Goal: Task Accomplishment & Management: Manage account settings

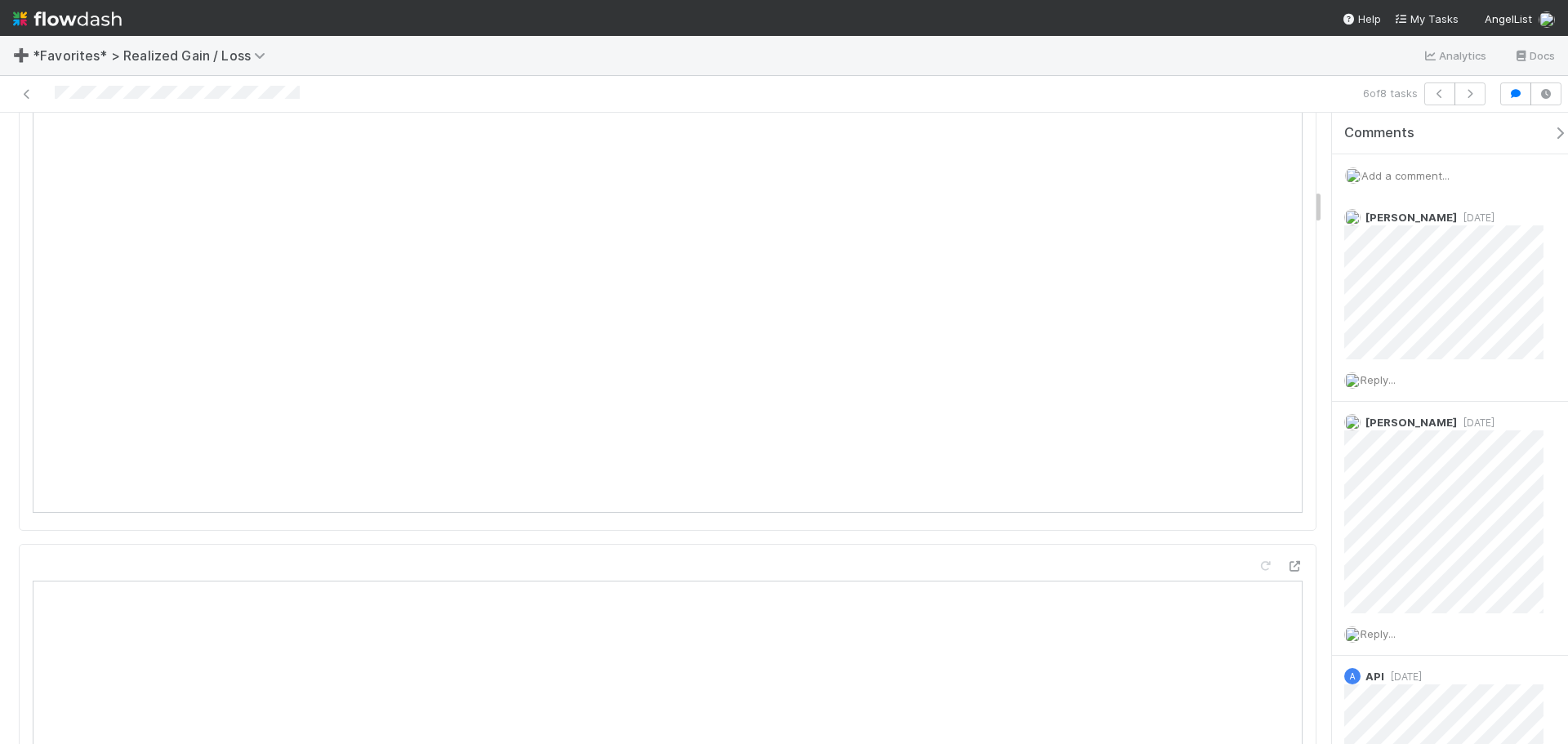
scroll to position [1307, 0]
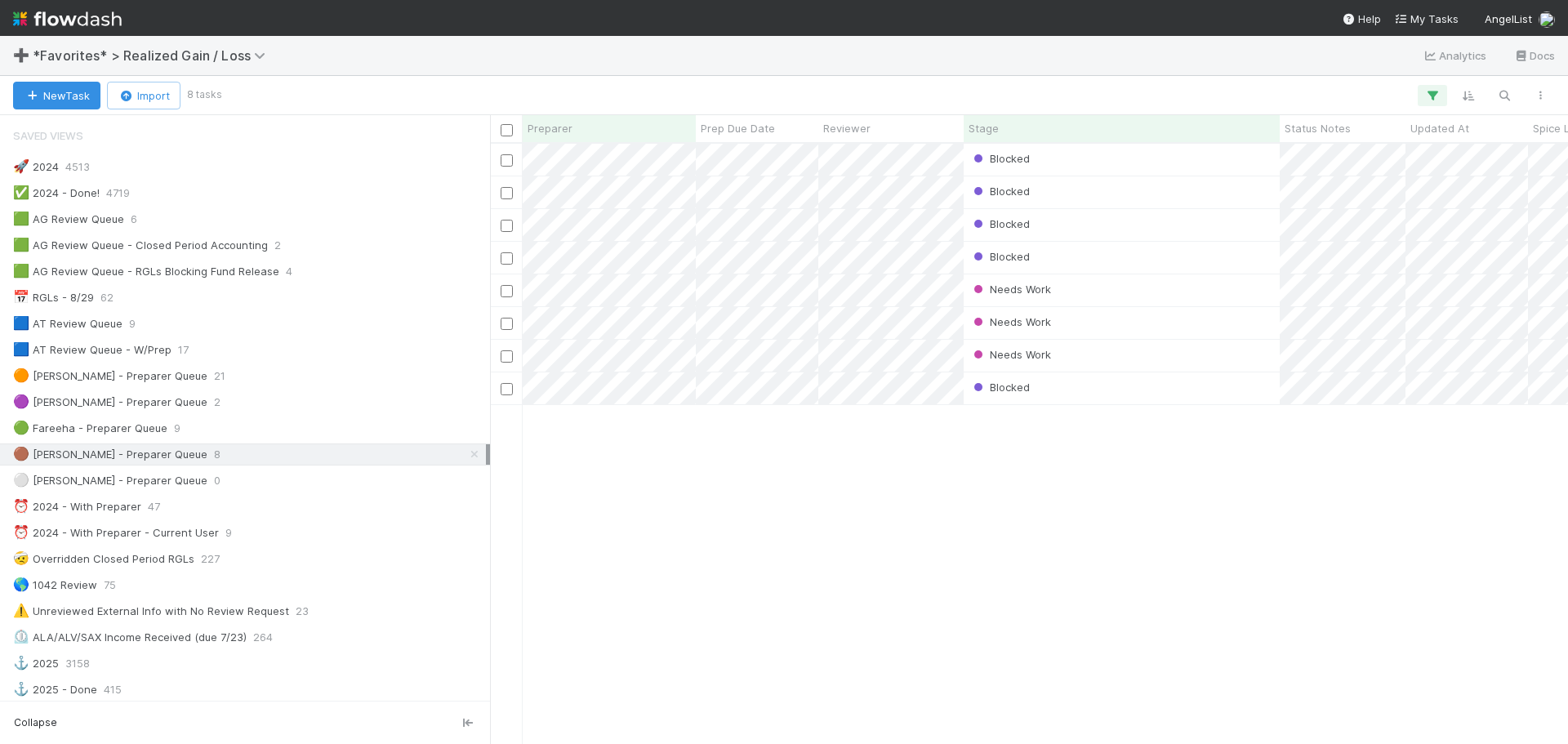
scroll to position [588, 1066]
click at [1178, 360] on div "Needs Work" at bounding box center [1121, 356] width 316 height 32
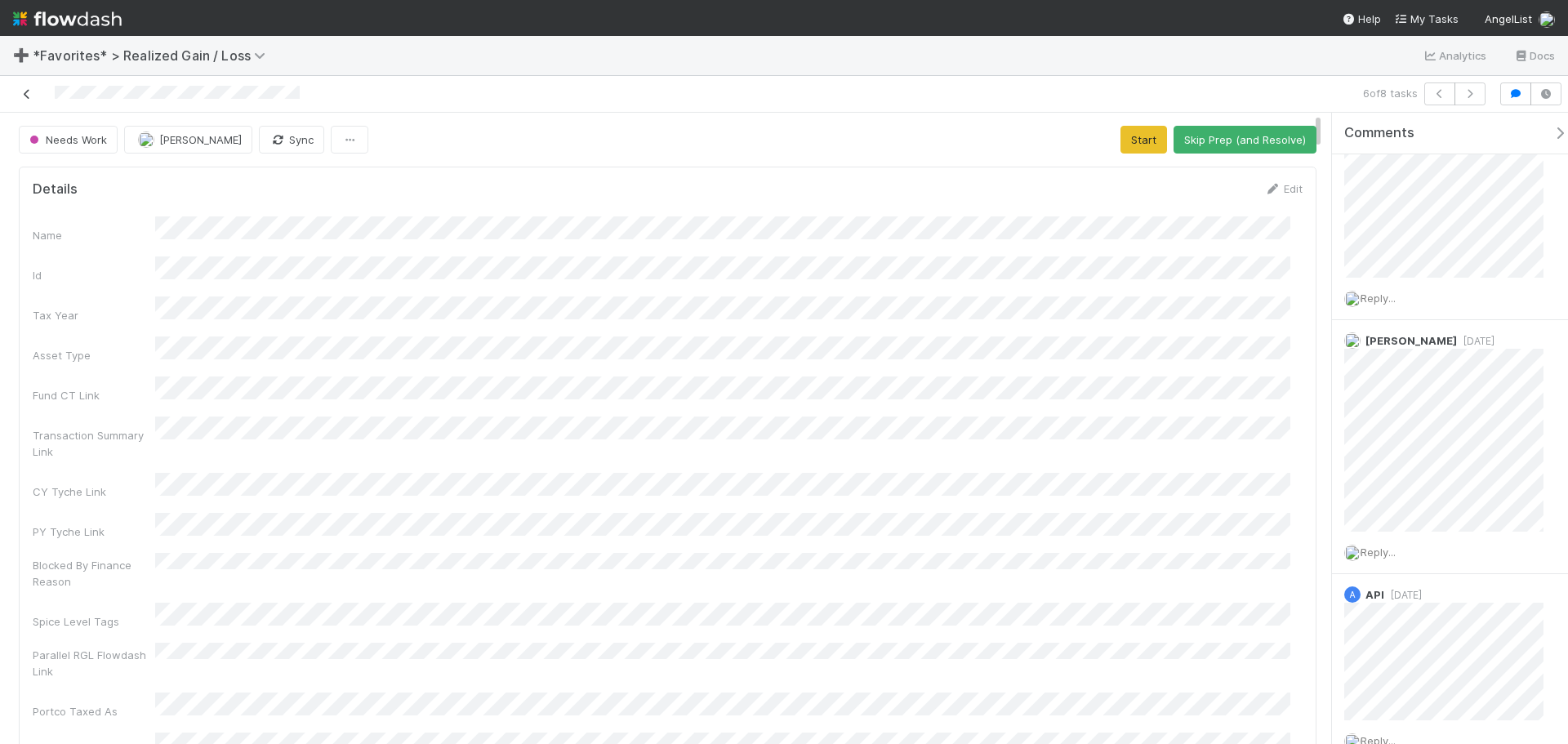
click at [30, 99] on icon at bounding box center [27, 94] width 16 height 11
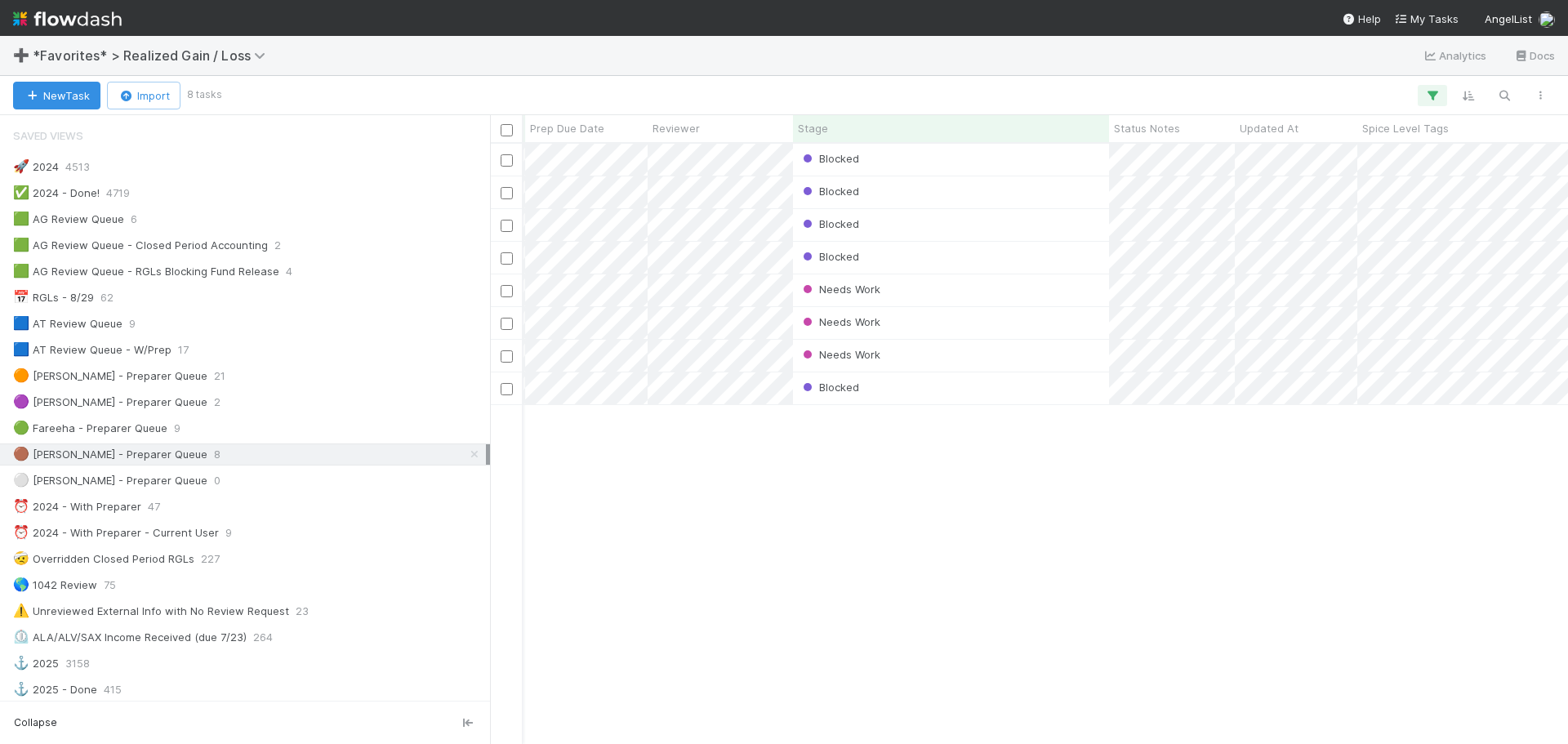
scroll to position [0, 342]
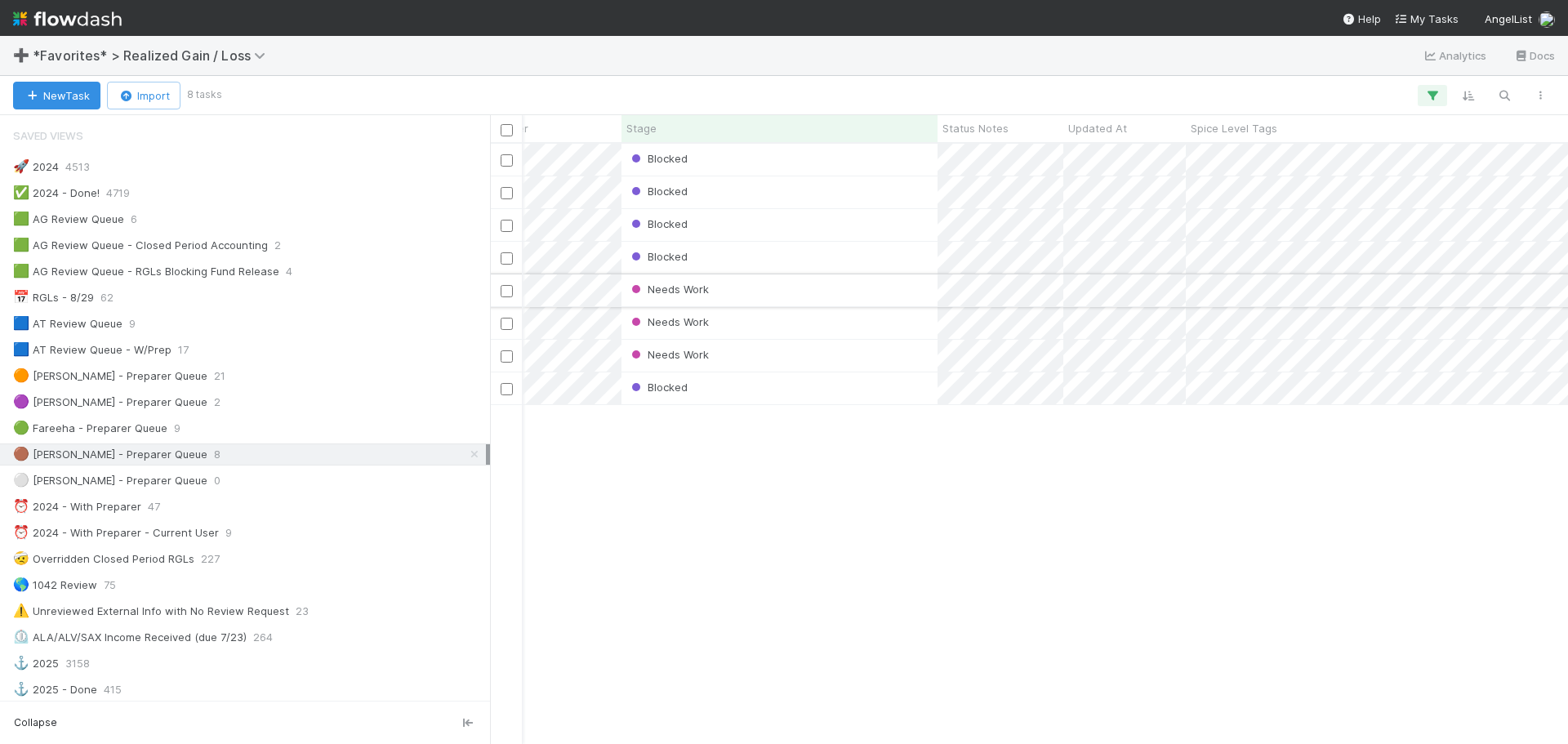
click at [927, 296] on div "Needs Work" at bounding box center [779, 290] width 316 height 32
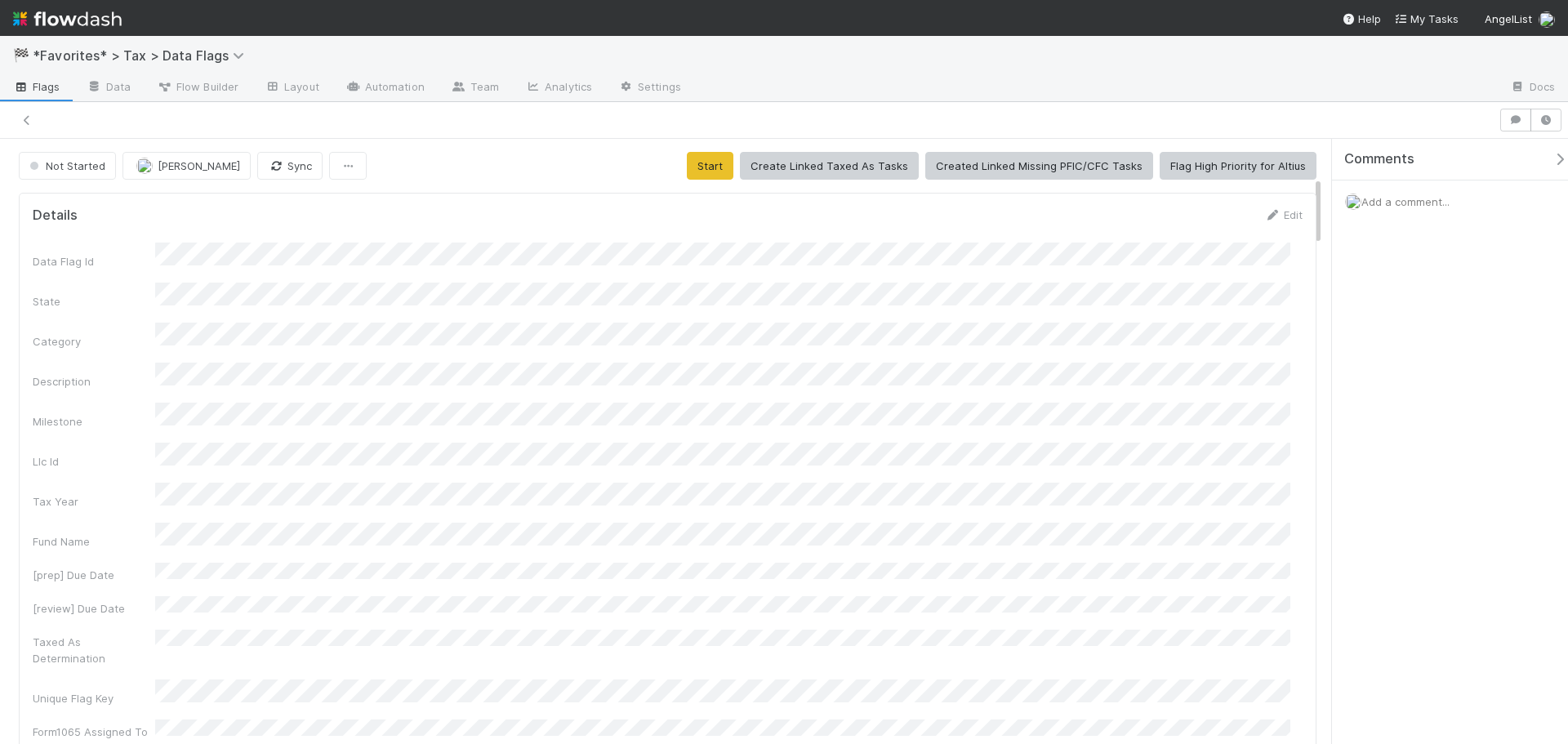
scroll to position [327, 0]
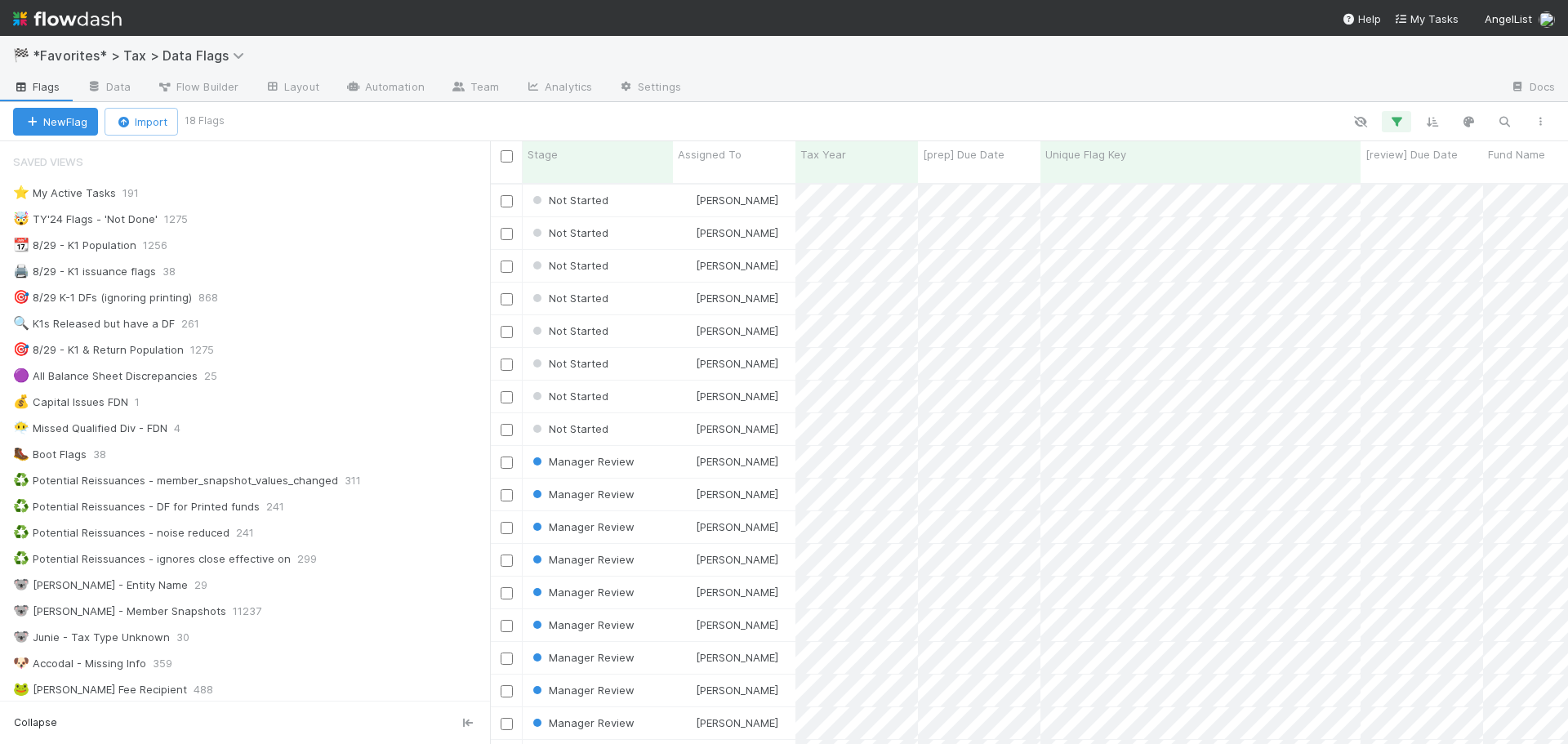
scroll to position [562, 1066]
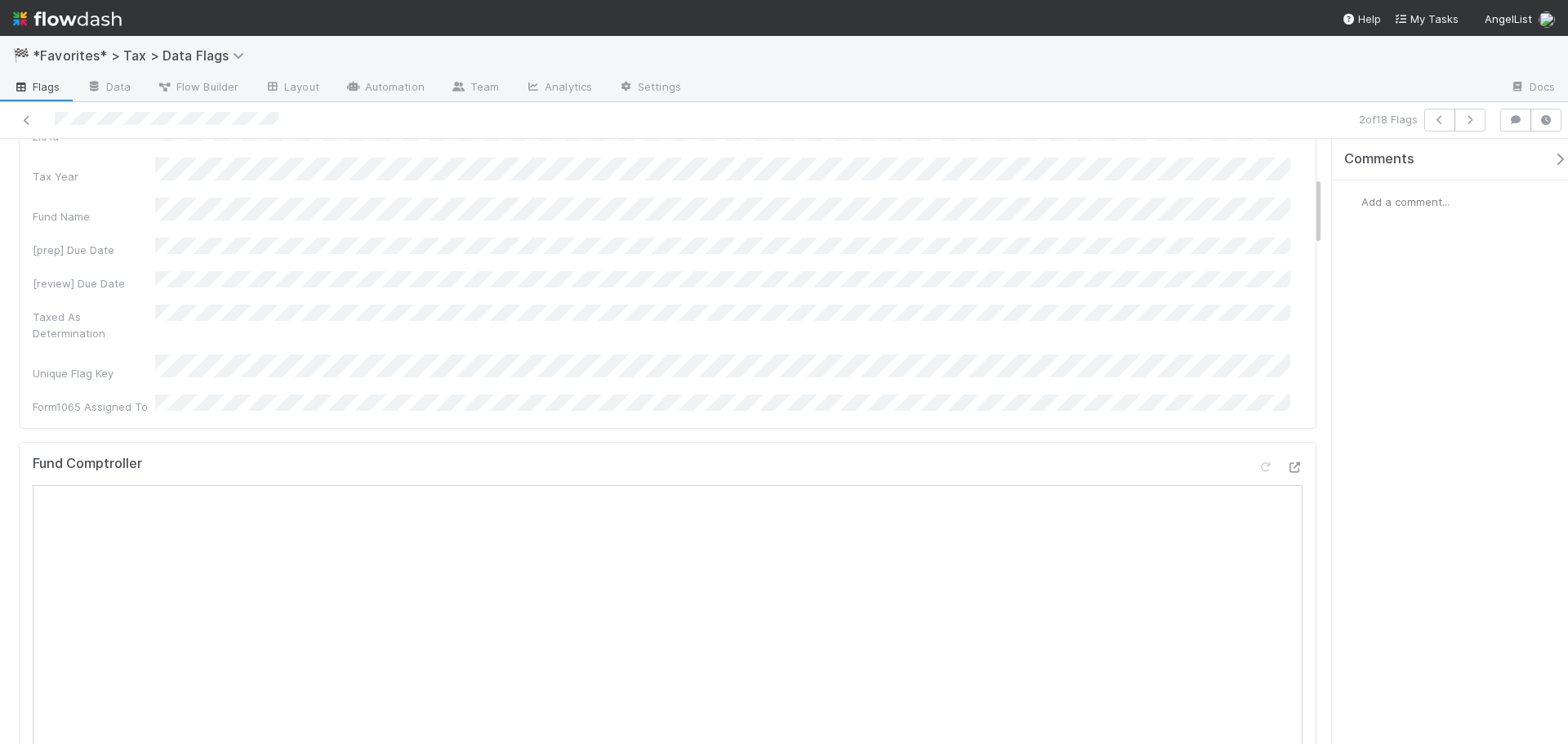
scroll to position [327, 0]
click at [1286, 461] on icon at bounding box center [1294, 466] width 16 height 11
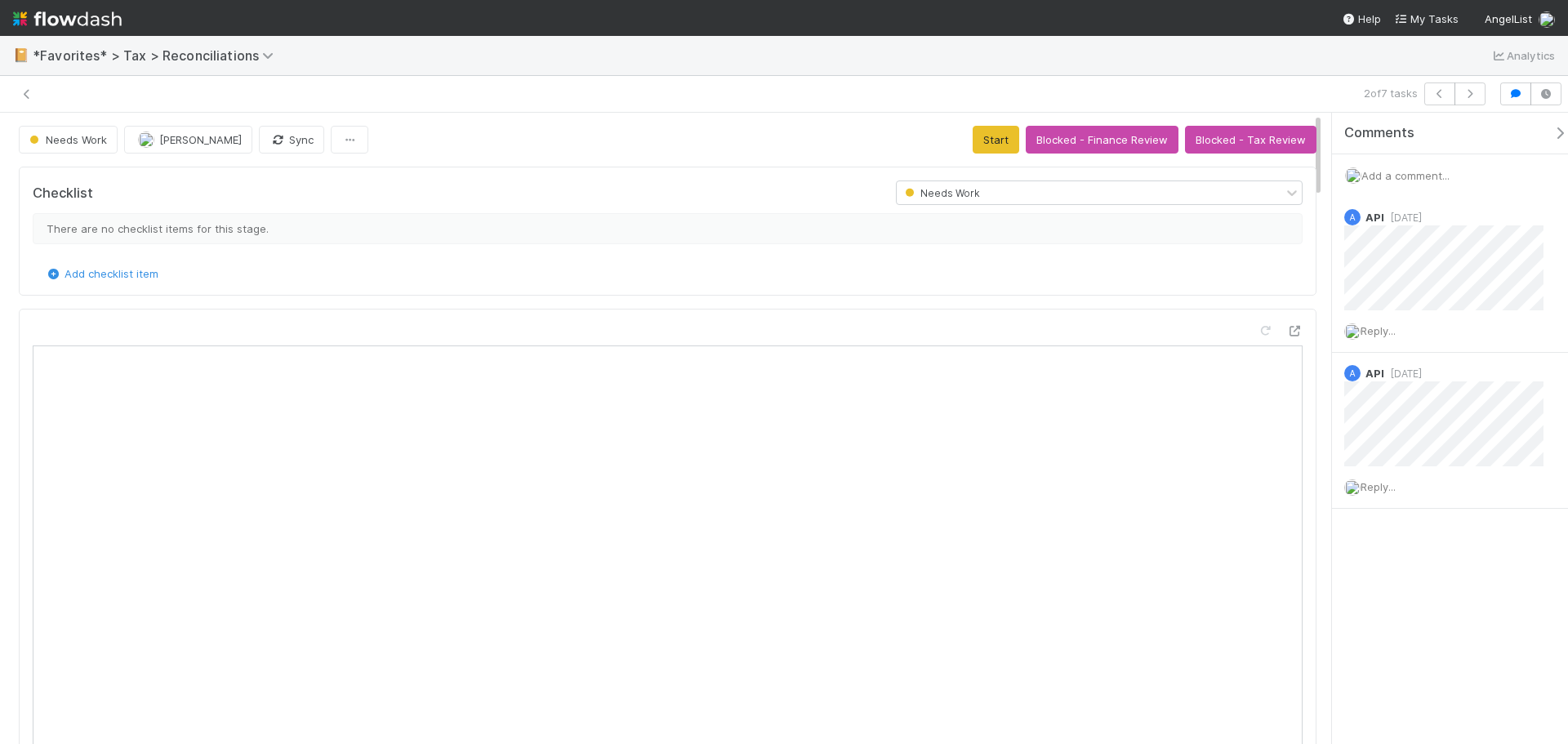
scroll to position [319, 596]
click at [864, 287] on div "Checklist Needs Work There are no checklist items for this stage. Add checklist…" at bounding box center [668, 230] width 1298 height 129
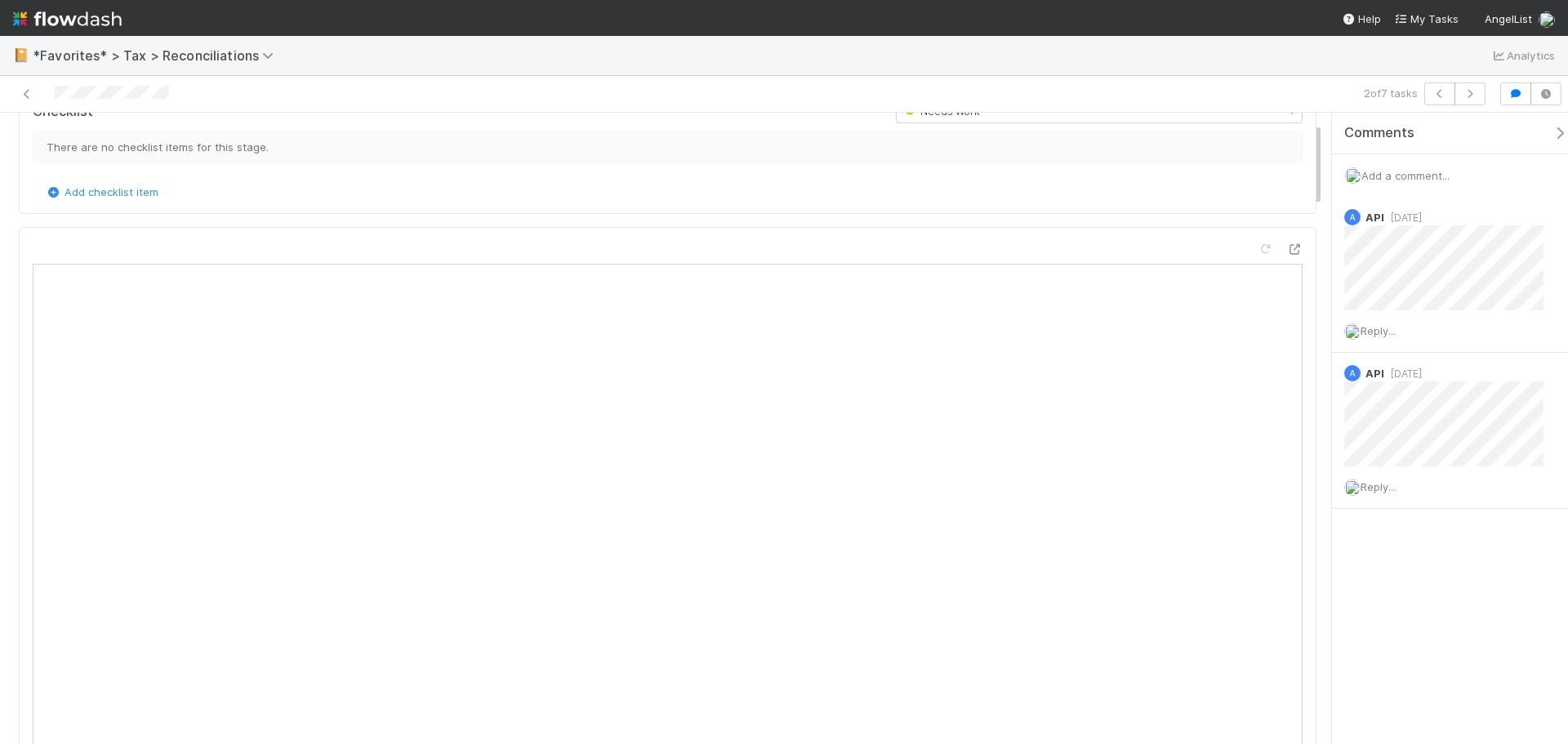
scroll to position [0, 0]
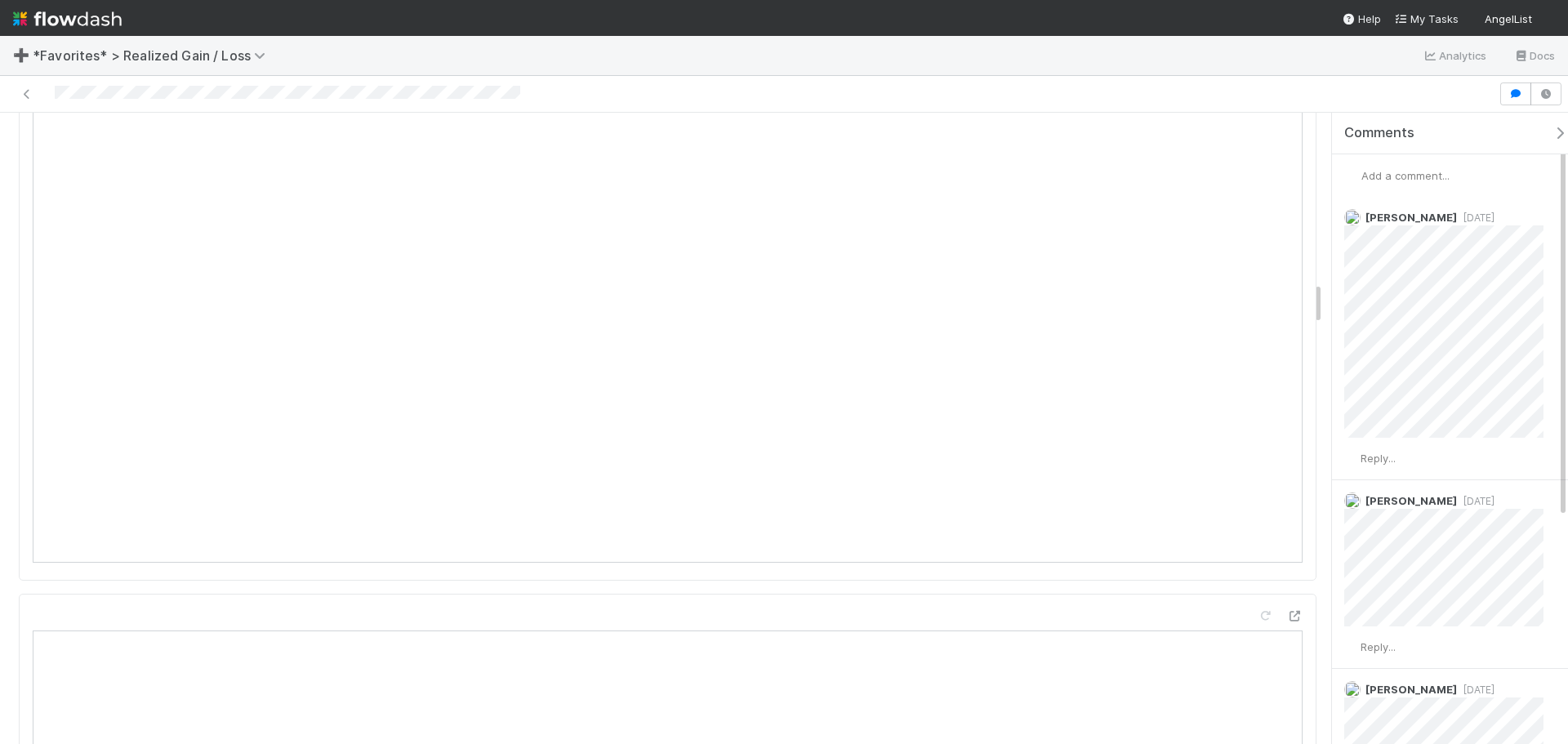
scroll to position [2287, 0]
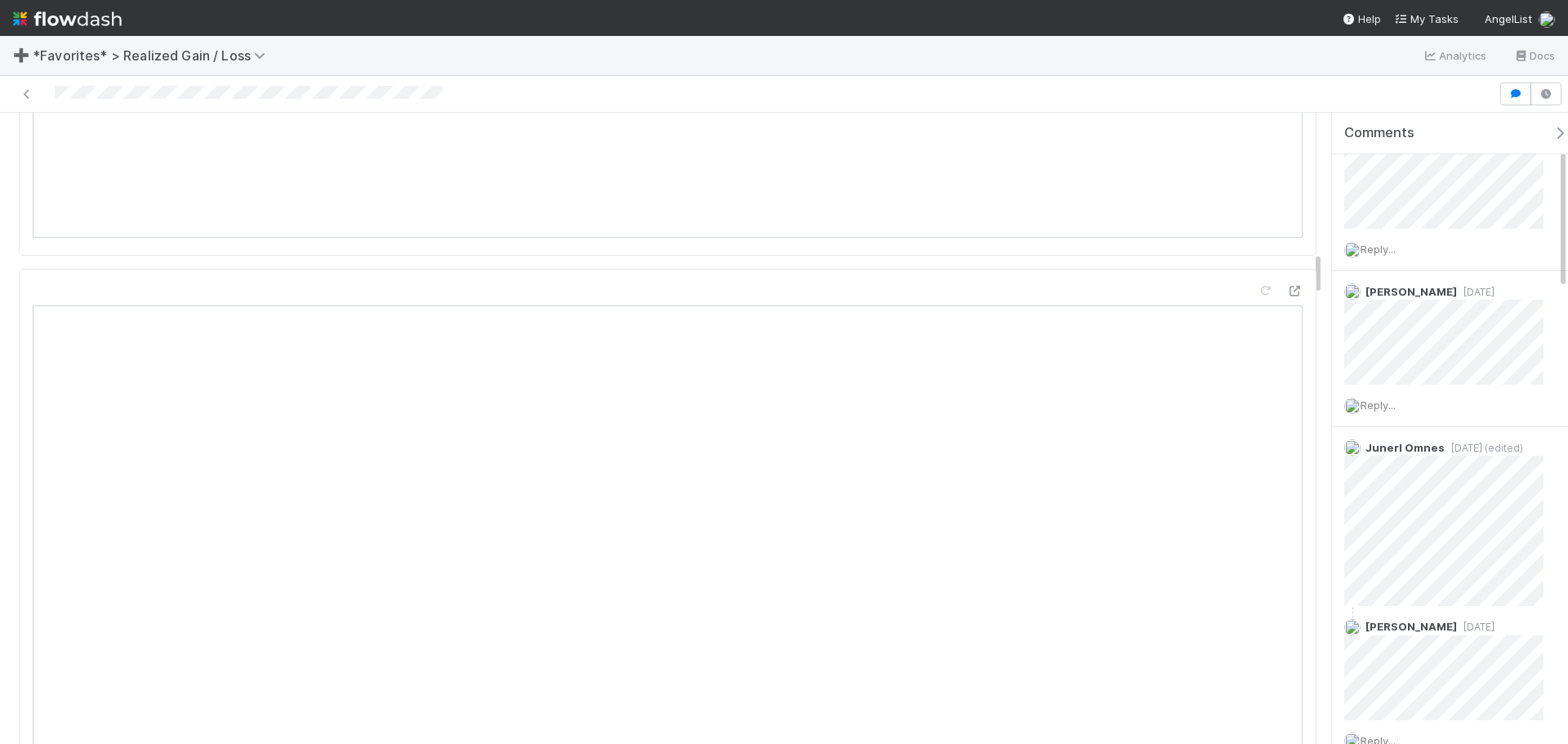
scroll to position [2043, 0]
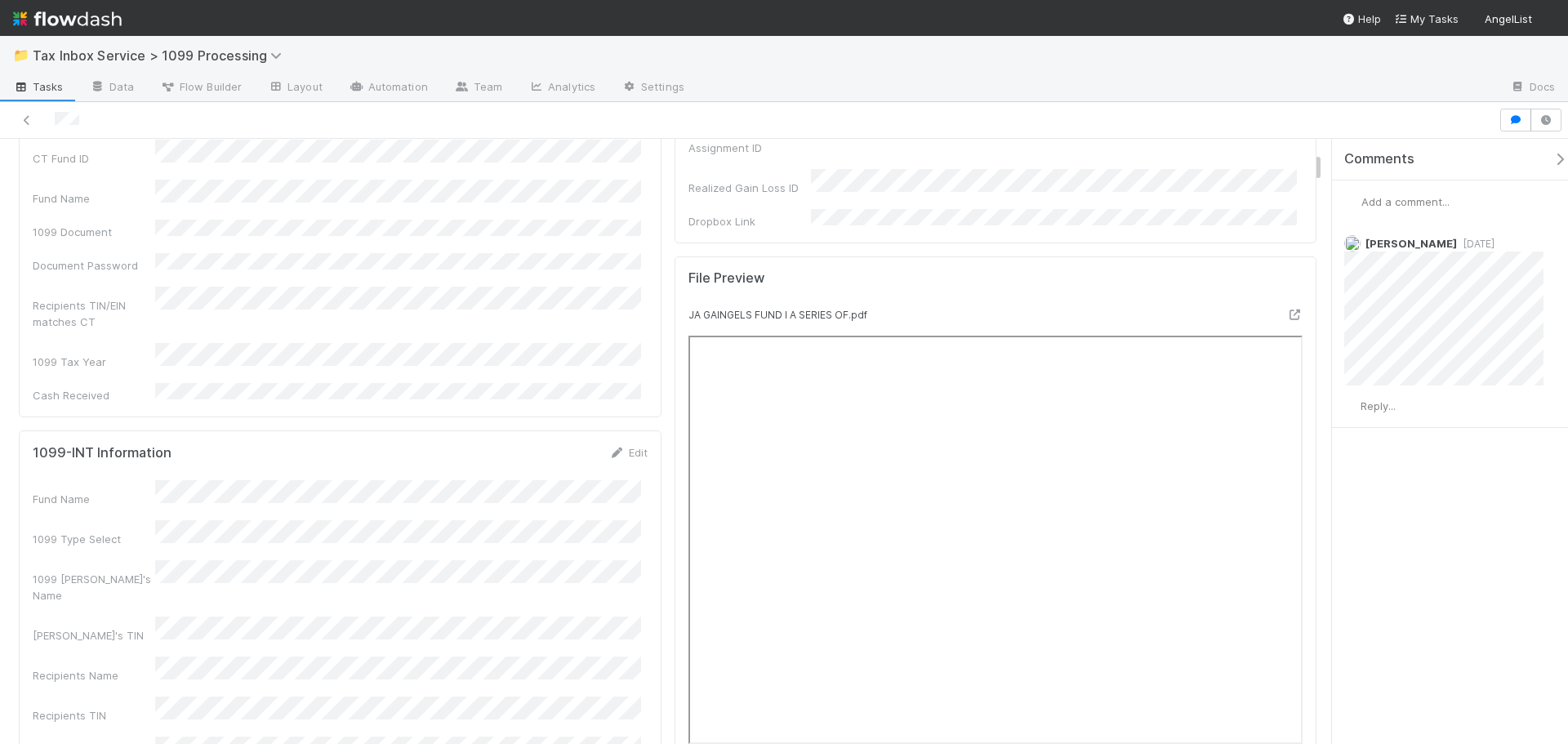
scroll to position [245, 0]
